Goal: Download file/media

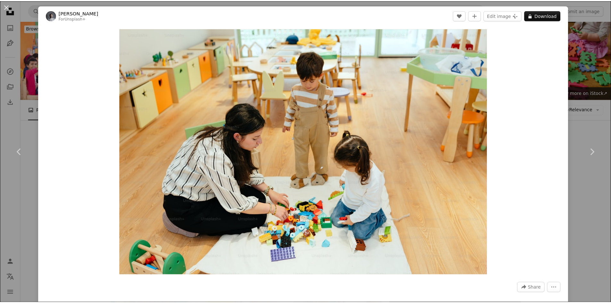
scroll to position [1052, 0]
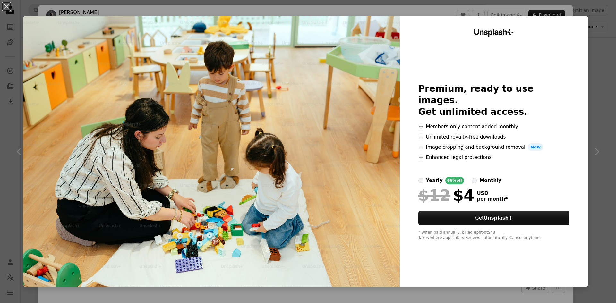
click at [589, 65] on div "An X shape Unsplash+ Premium, ready to use images. Get unlimited access. A plus…" at bounding box center [308, 151] width 616 height 303
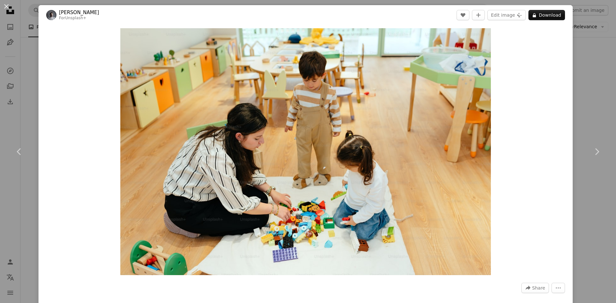
click at [587, 92] on div "An X shape Chevron left Chevron right Yunus Tuğ For Unsplash+ A heart A plus si…" at bounding box center [308, 151] width 616 height 303
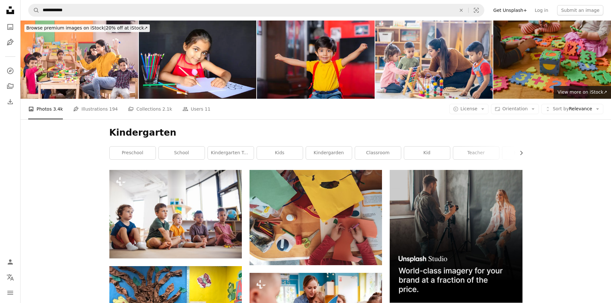
click at [177, 132] on h1 "Kindergarten" at bounding box center [315, 133] width 413 height 12
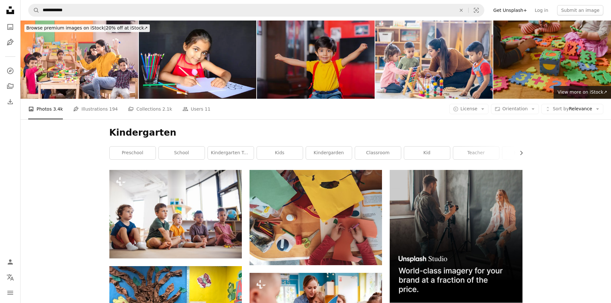
click at [332, 69] on img at bounding box center [316, 60] width 118 height 78
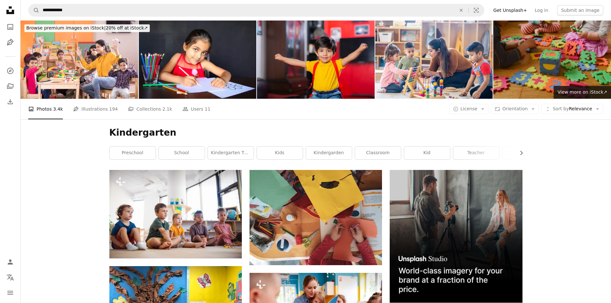
click at [154, 130] on h1 "Kindergarten" at bounding box center [315, 133] width 413 height 12
click at [154, 131] on h1 "Kindergarten" at bounding box center [315, 133] width 413 height 12
copy h1 "Kindergarten"
